Goal: Information Seeking & Learning: Learn about a topic

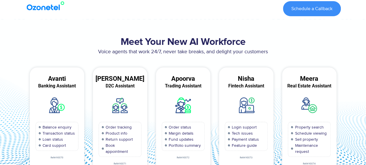
click at [168, 45] on h2 "Meet Your New AI Workforce" at bounding box center [183, 42] width 316 height 12
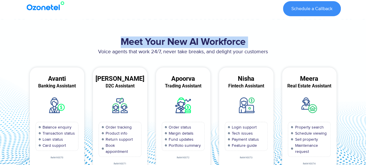
click at [168, 45] on h2 "Meet Your New AI Workforce" at bounding box center [183, 42] width 316 height 12
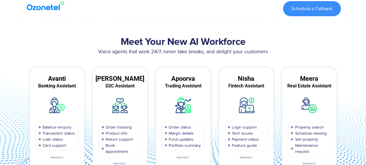
click at [185, 51] on p "Voice agents that work 24/7, never take breaks, and delight your customers" at bounding box center [183, 52] width 316 height 8
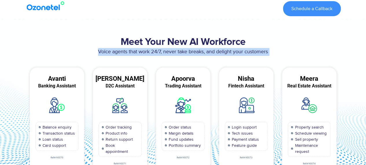
click at [185, 51] on p "Voice agents that work 24/7, never take breaks, and delight your customers" at bounding box center [183, 52] width 316 height 8
click at [210, 53] on p "Voice agents that work 24/7, never take breaks, and delight your customers" at bounding box center [183, 52] width 316 height 8
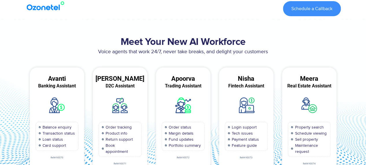
click at [210, 43] on h2 "Meet Your New AI Workforce" at bounding box center [183, 42] width 316 height 12
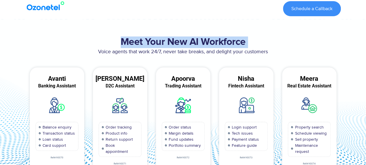
click at [210, 43] on h2 "Meet Your New AI Workforce" at bounding box center [183, 42] width 316 height 12
click at [206, 47] on div at bounding box center [206, 47] width 0 height 0
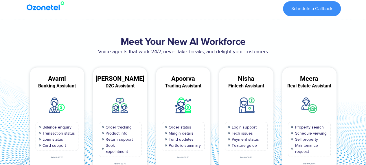
click at [228, 50] on p "Voice agents that work 24/7, never take breaks, and delight your customers" at bounding box center [183, 52] width 316 height 8
click at [226, 54] on p "Voice agents that work 24/7, never take breaks, and delight your customers" at bounding box center [183, 52] width 316 height 8
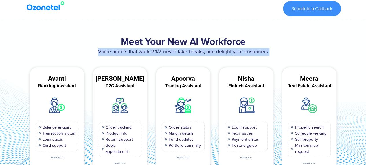
click at [226, 54] on p "Voice agents that work 24/7, never take breaks, and delight your customers" at bounding box center [183, 52] width 316 height 8
click at [193, 58] on div "Voice agents that work 24/7, never take breaks, and delight your customers" at bounding box center [183, 55] width 316 height 14
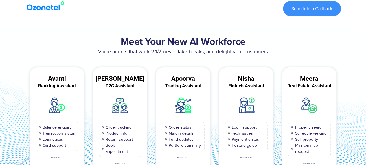
click at [189, 52] on p "Voice agents that work 24/7, never take breaks, and delight your customers" at bounding box center [183, 52] width 316 height 8
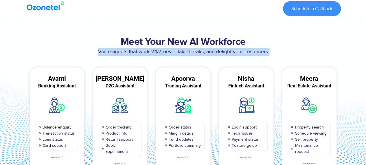
click at [189, 52] on p "Voice agents that work 24/7, never take breaks, and delight your customers" at bounding box center [183, 52] width 316 height 8
click at [193, 60] on div "Voice agents that work 24/7, never take breaks, and delight your customers" at bounding box center [183, 55] width 316 height 14
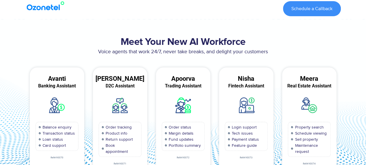
click at [195, 54] on p "Voice agents that work 24/7, never take breaks, and delight your customers" at bounding box center [183, 52] width 316 height 8
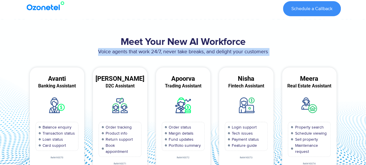
click at [195, 54] on p "Voice agents that work 24/7, never take breaks, and delight your customers" at bounding box center [183, 52] width 316 height 8
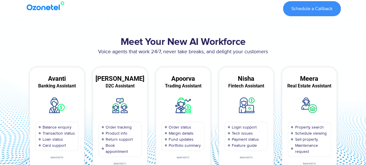
click at [196, 65] on div "Meet Your New AI Workforce Voice agents that work 24/7, never take breaks, and …" at bounding box center [183, 117] width 321 height 167
click at [197, 54] on p "Voice agents that work 24/7, never take breaks, and delight your customers" at bounding box center [183, 52] width 316 height 8
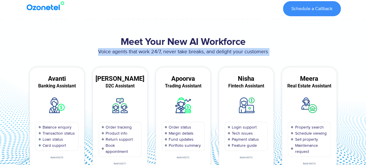
click at [197, 54] on p "Voice agents that work 24/7, never take breaks, and delight your customers" at bounding box center [183, 52] width 316 height 8
click at [198, 61] on div "Voice agents that work 24/7, never take breaks, and delight your customers" at bounding box center [183, 55] width 316 height 14
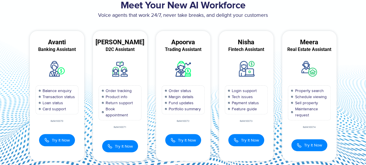
scroll to position [58, 0]
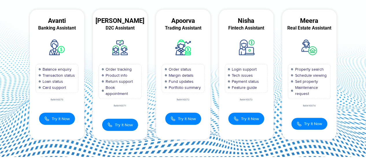
click at [152, 90] on div "[PERSON_NAME] Trading Assistant Order status Margin details Fund updates Portfo…" at bounding box center [183, 75] width 63 height 130
click at [342, 20] on div "Meet Your New AI Workforce Voice agents that work 24/7, never take breaks, and …" at bounding box center [183, 59] width 321 height 167
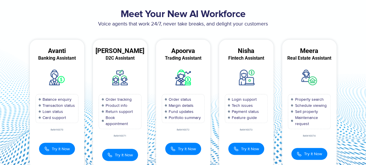
scroll to position [0, 0]
